Goal: Transaction & Acquisition: Purchase product/service

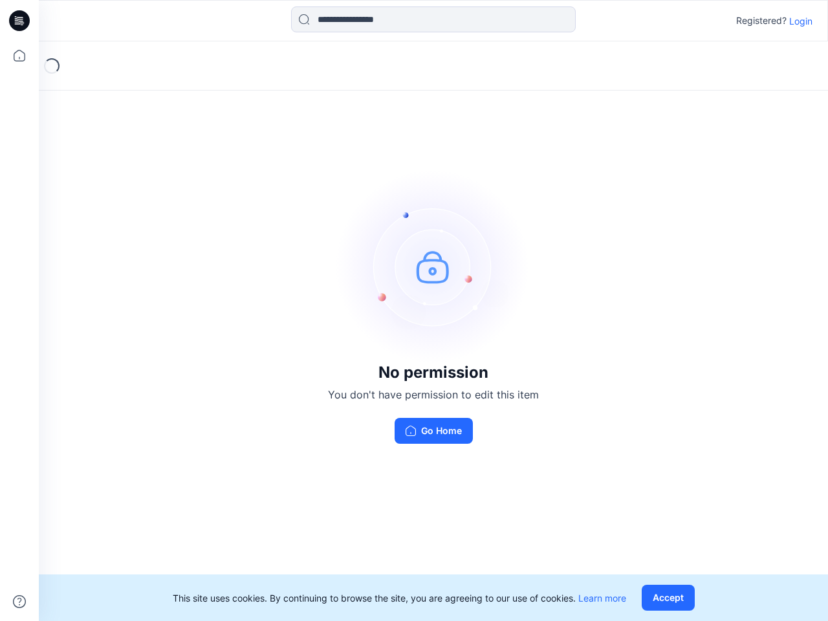
click at [414, 310] on img at bounding box center [433, 266] width 194 height 194
click at [20, 21] on icon at bounding box center [21, 21] width 5 height 1
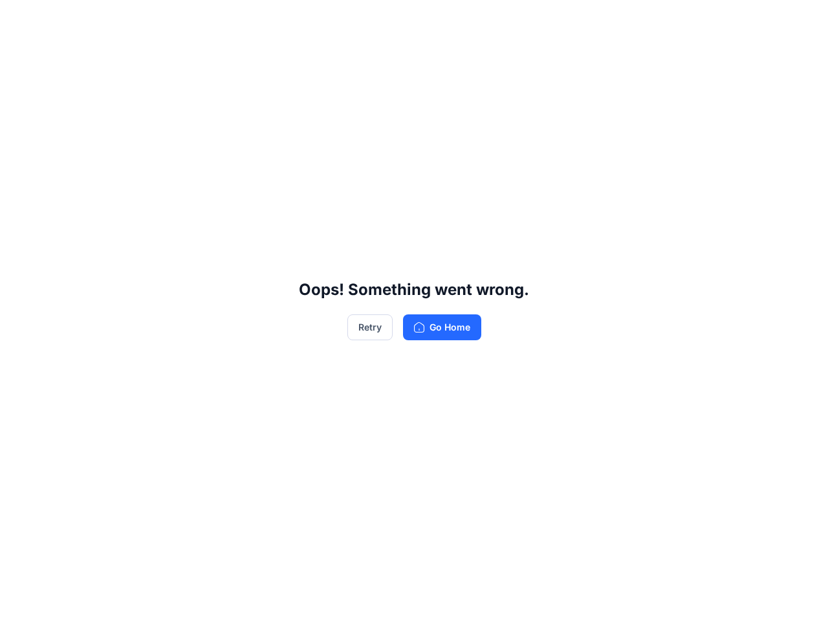
click at [19, 56] on div "Oops! Something went wrong. Retry Go Home" at bounding box center [414, 310] width 828 height 621
click at [19, 601] on div "Oops! Something went wrong. Retry Go Home" at bounding box center [414, 310] width 828 height 621
click at [433, 19] on div "Oops! Something went wrong. Retry Go Home" at bounding box center [414, 310] width 828 height 621
click at [801, 21] on div "Oops! Something went wrong. Retry Go Home" at bounding box center [414, 310] width 828 height 621
click at [671, 597] on div "Oops! Something went wrong. Retry Go Home" at bounding box center [414, 310] width 828 height 621
